Goal: Information Seeking & Learning: Learn about a topic

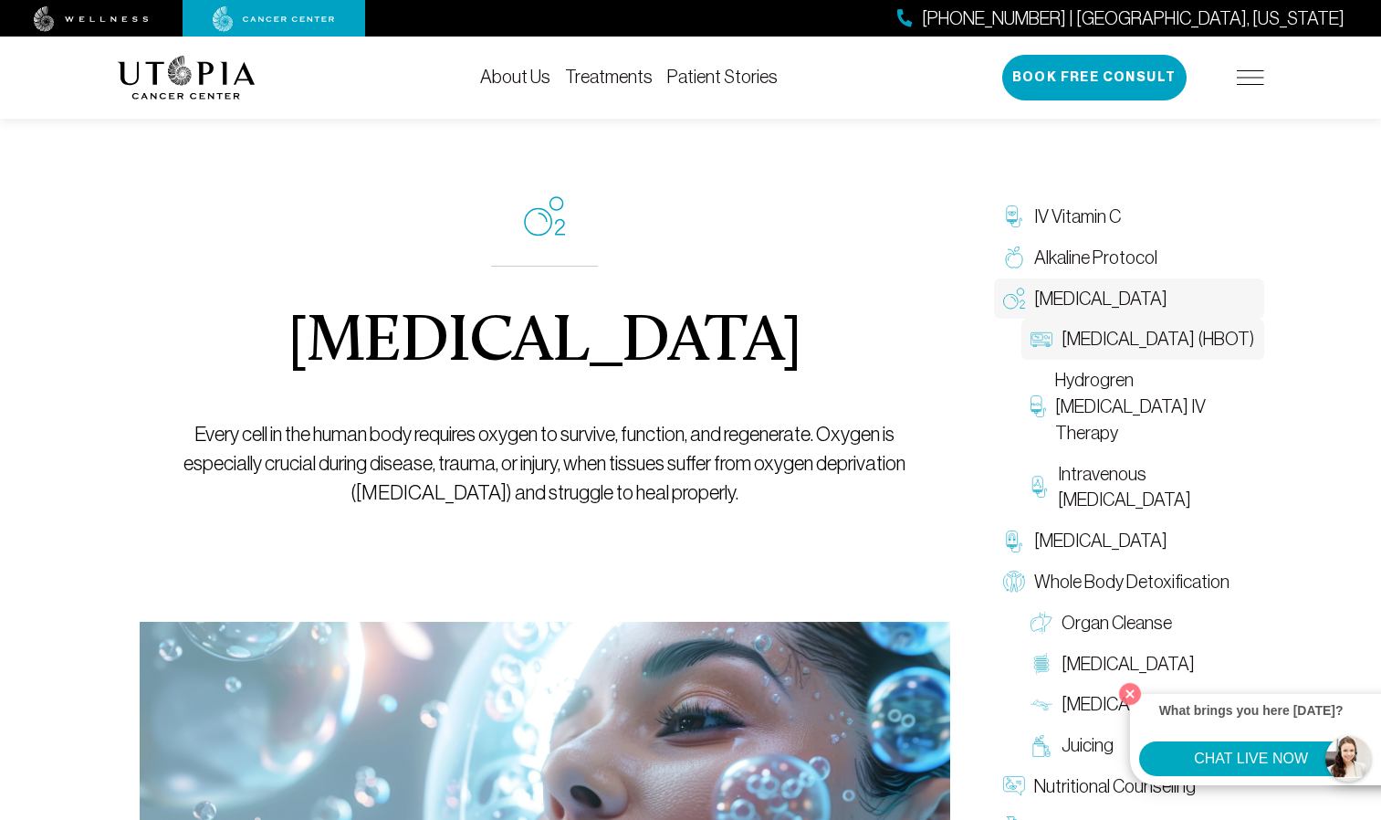
click at [1198, 352] on span "[MEDICAL_DATA] (HBOT)" at bounding box center [1158, 339] width 193 height 26
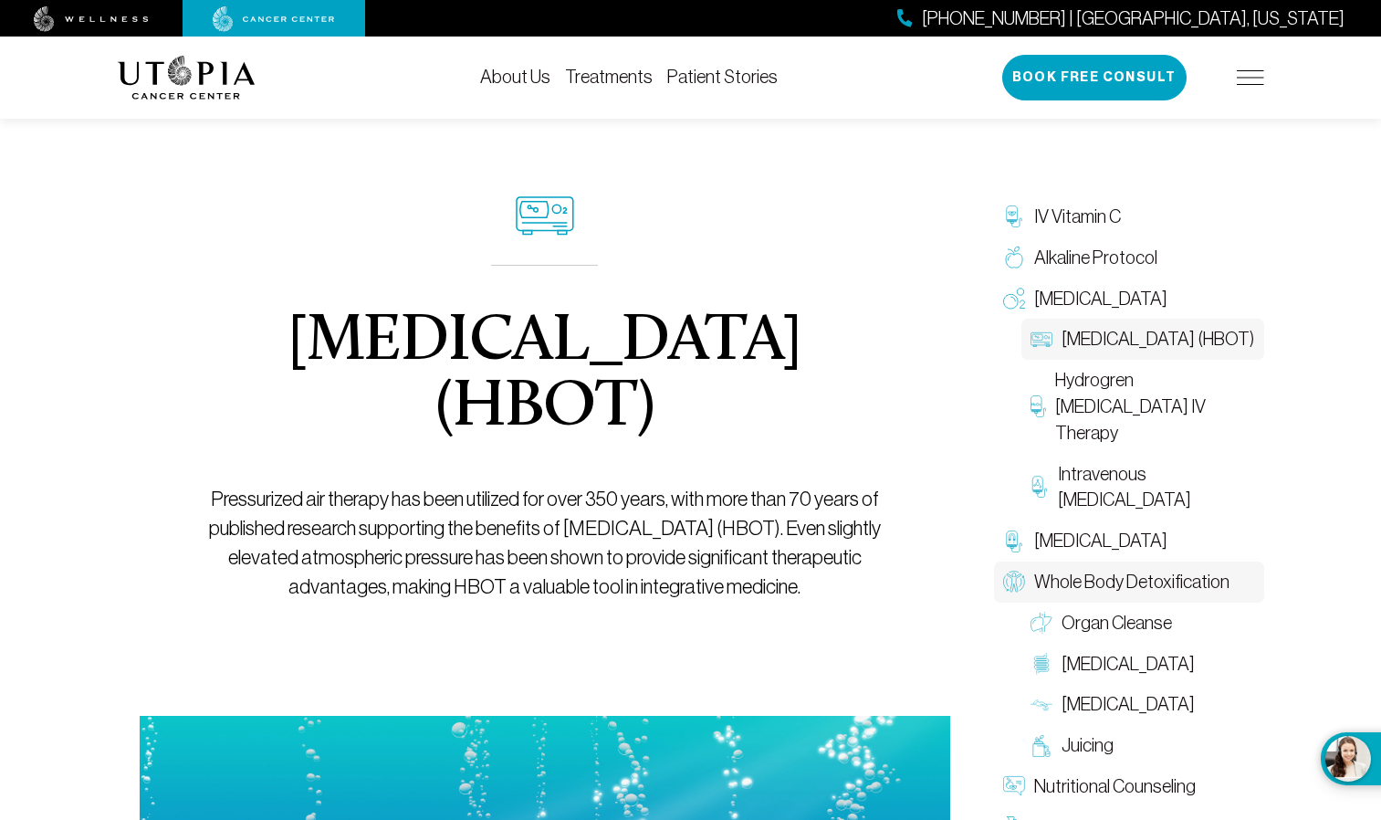
click at [1125, 574] on span "Whole Body Detoxification" at bounding box center [1131, 582] width 195 height 26
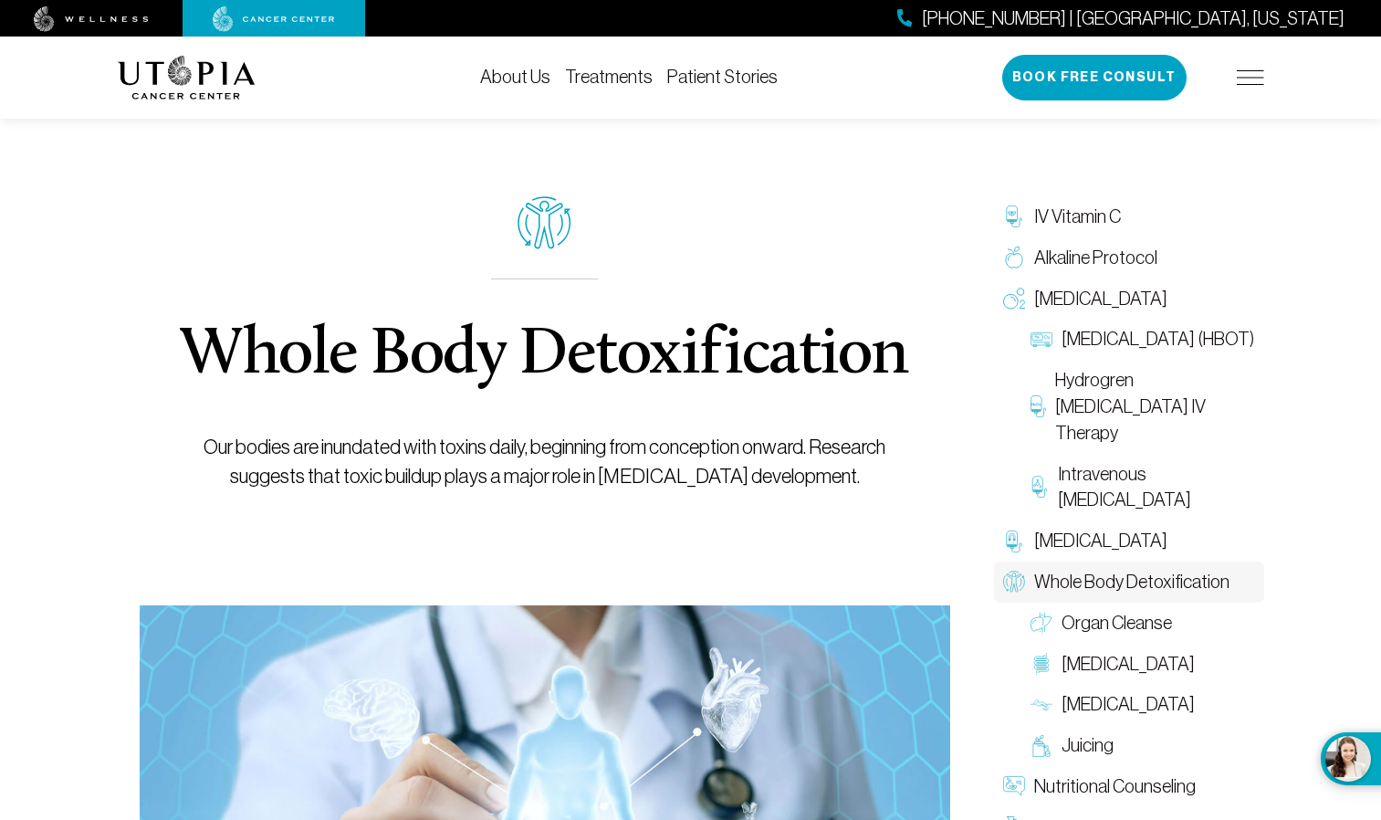
click at [607, 72] on link "Treatments" at bounding box center [609, 77] width 88 height 20
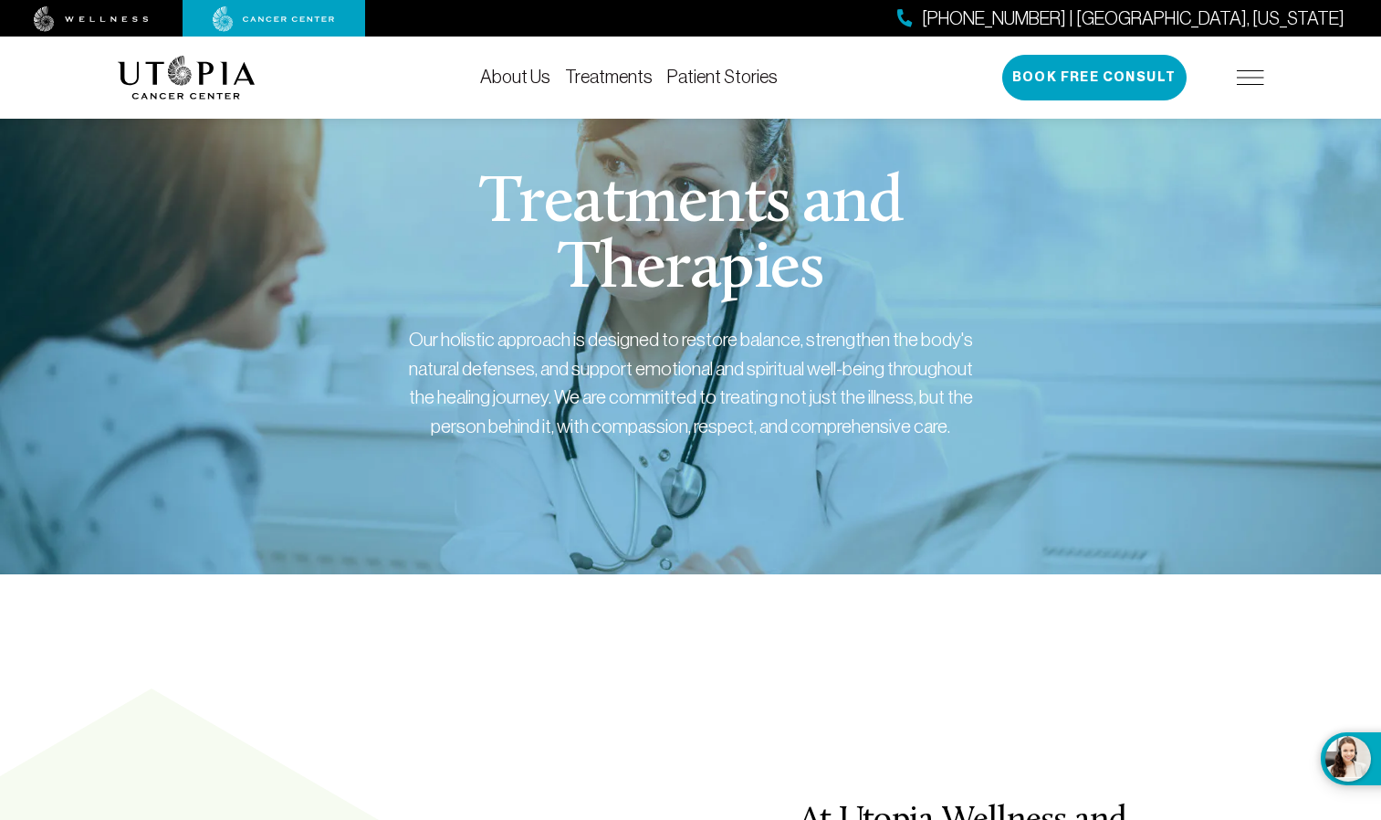
click at [1244, 73] on img at bounding box center [1250, 77] width 27 height 15
